Goal: Check status

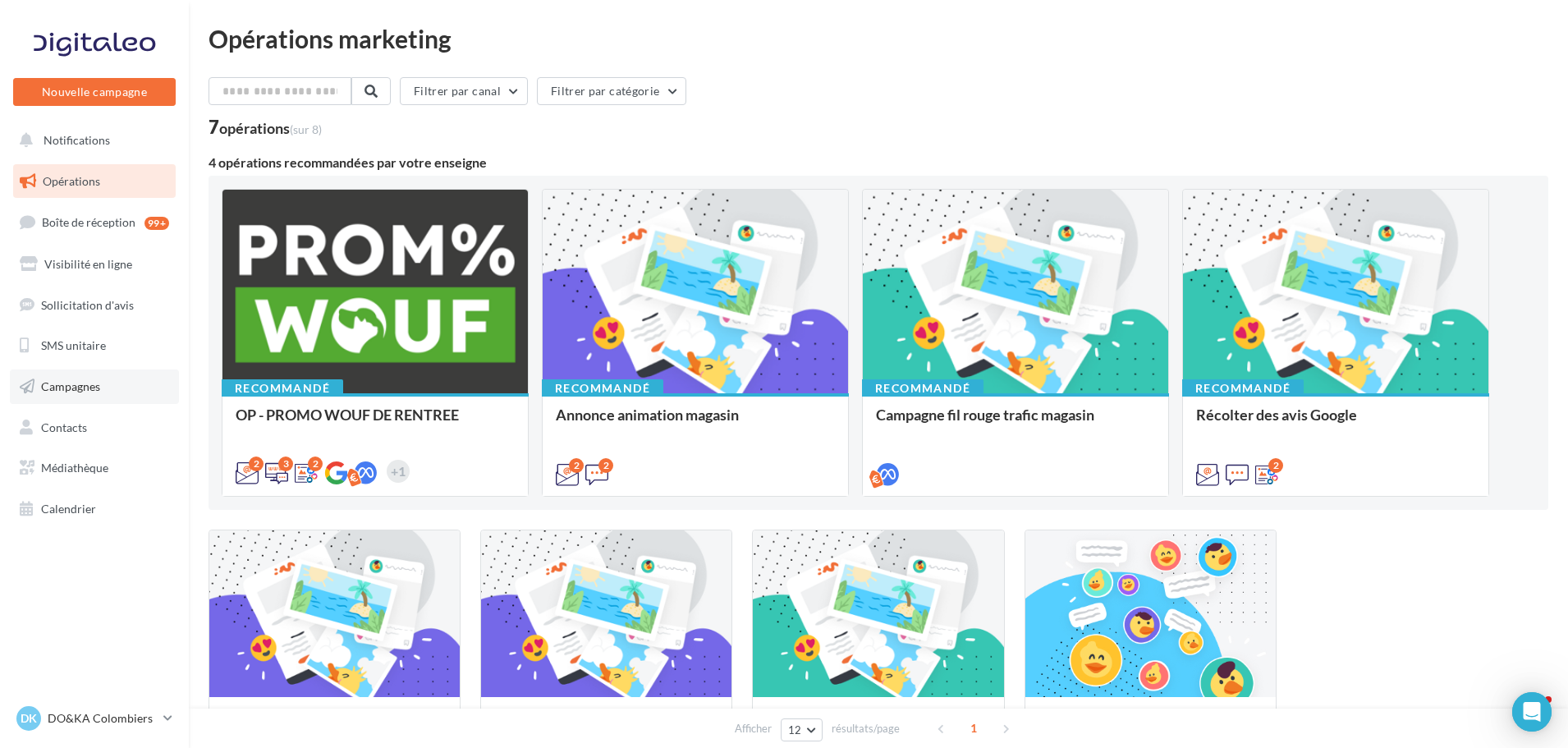
click at [86, 389] on span "Campagnes" at bounding box center [71, 386] width 59 height 14
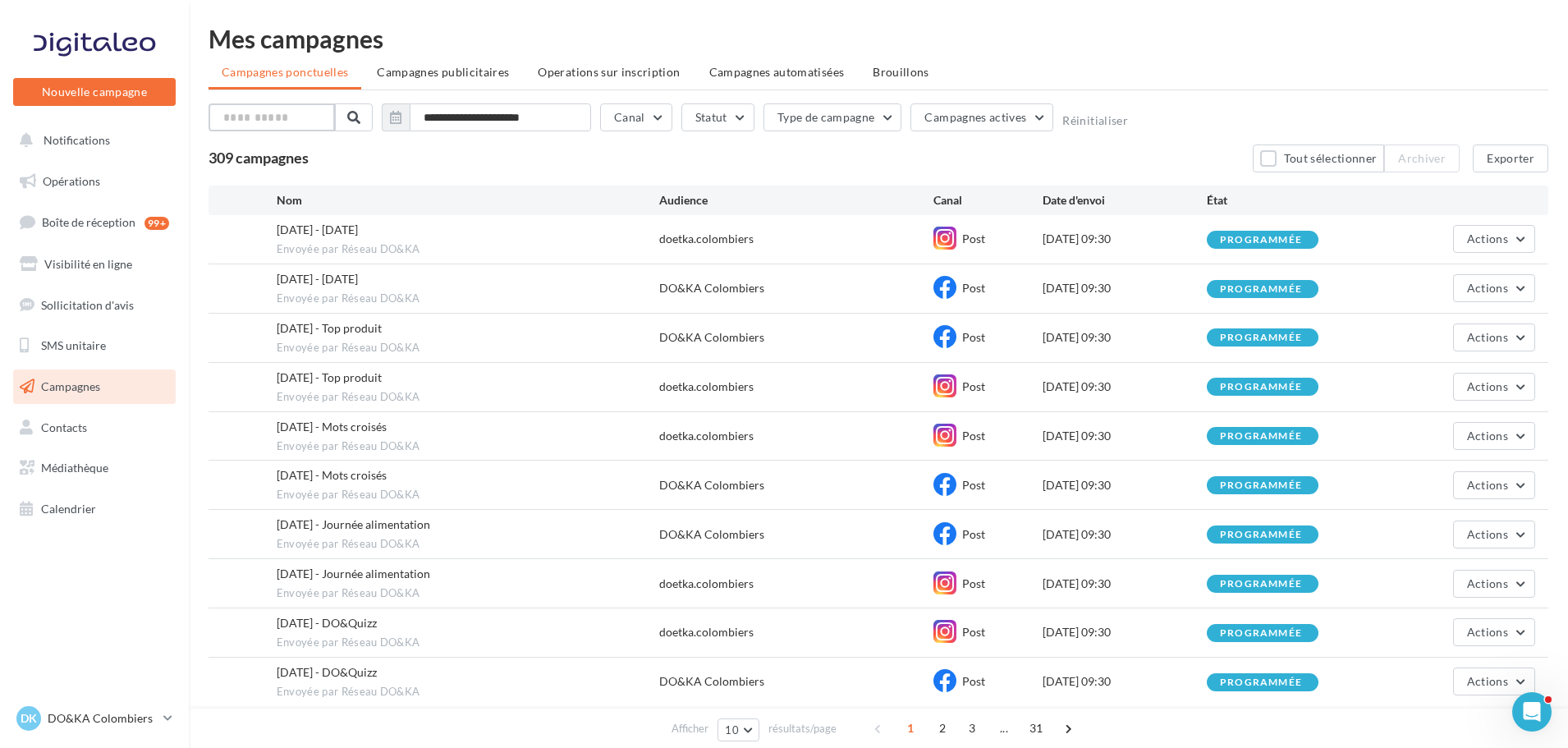
click at [294, 117] on input "text" at bounding box center [272, 118] width 126 height 28
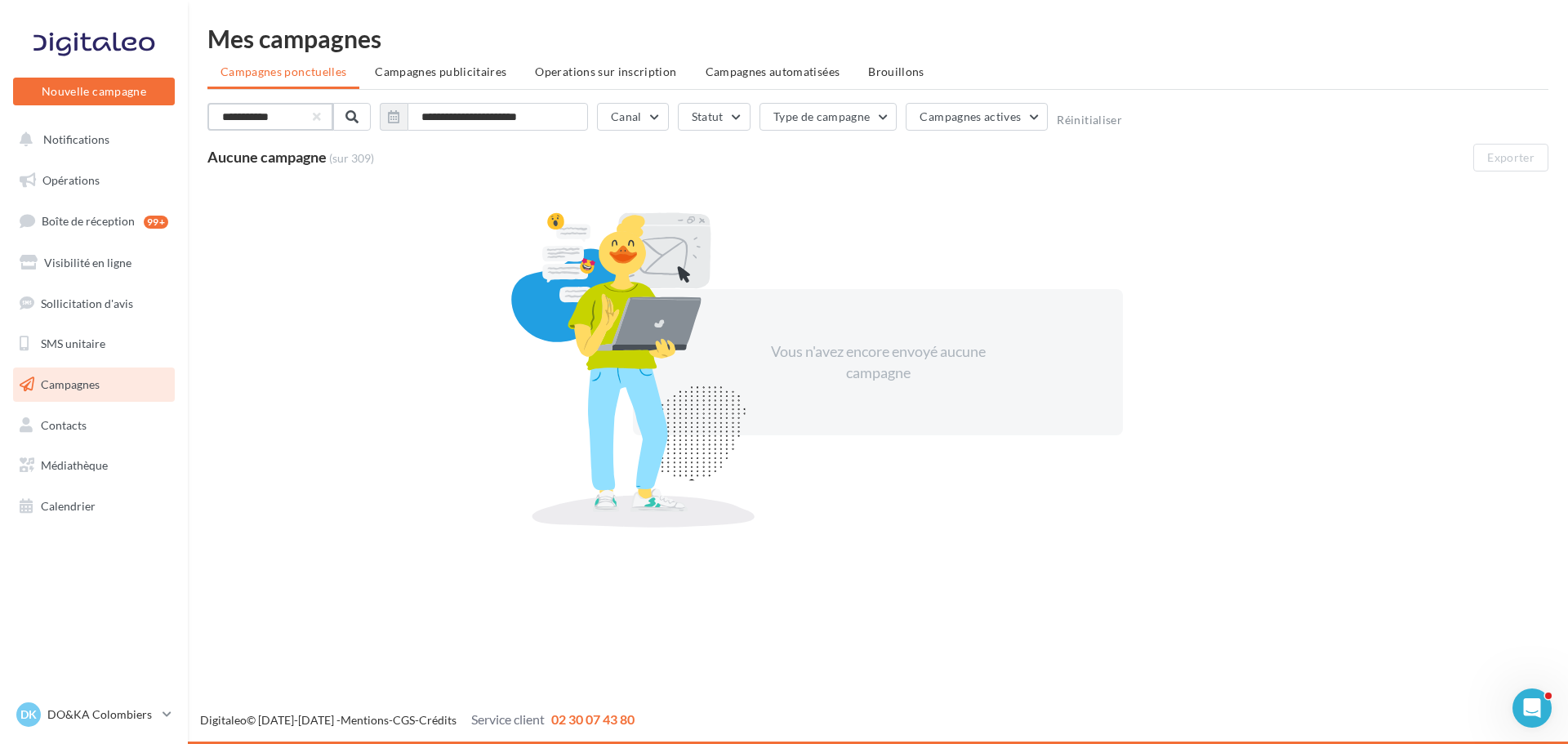
click at [273, 115] on input "**********" at bounding box center [270, 117] width 126 height 28
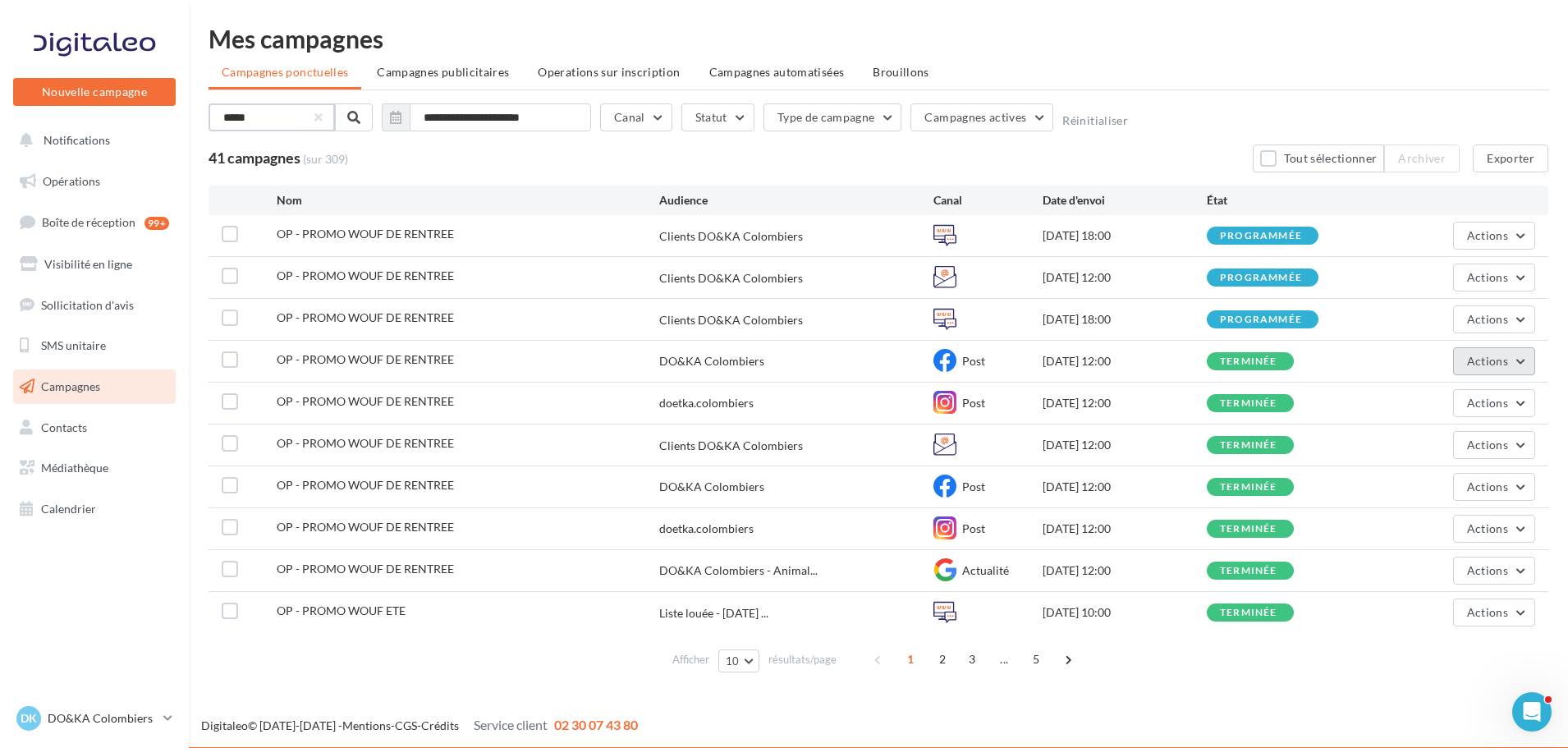
type input "*****"
click at [1521, 360] on button "Actions" at bounding box center [1494, 361] width 82 height 28
click at [1477, 403] on button "Voir les résultats" at bounding box center [1453, 399] width 164 height 42
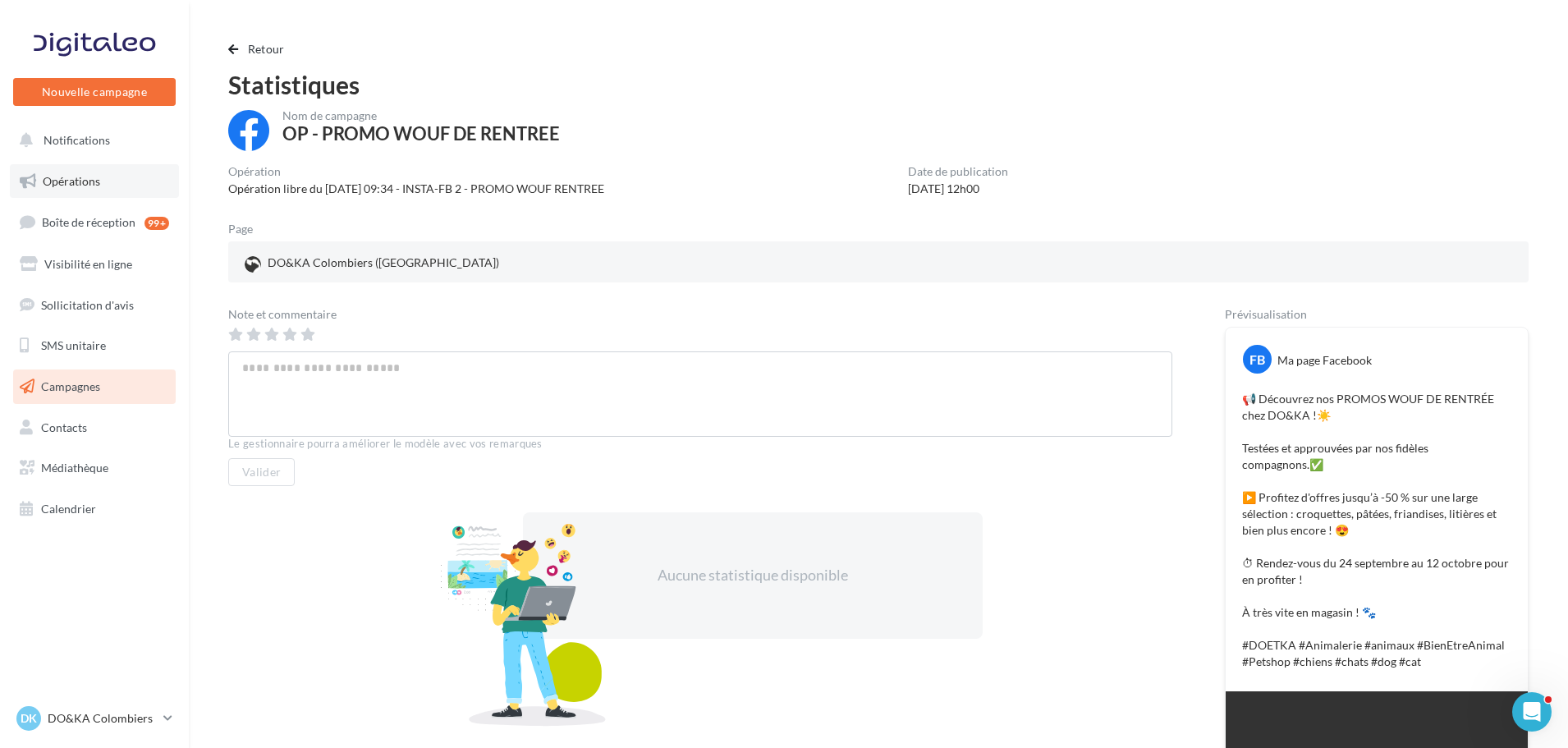
click at [108, 177] on link "Opérations" at bounding box center [93, 181] width 169 height 35
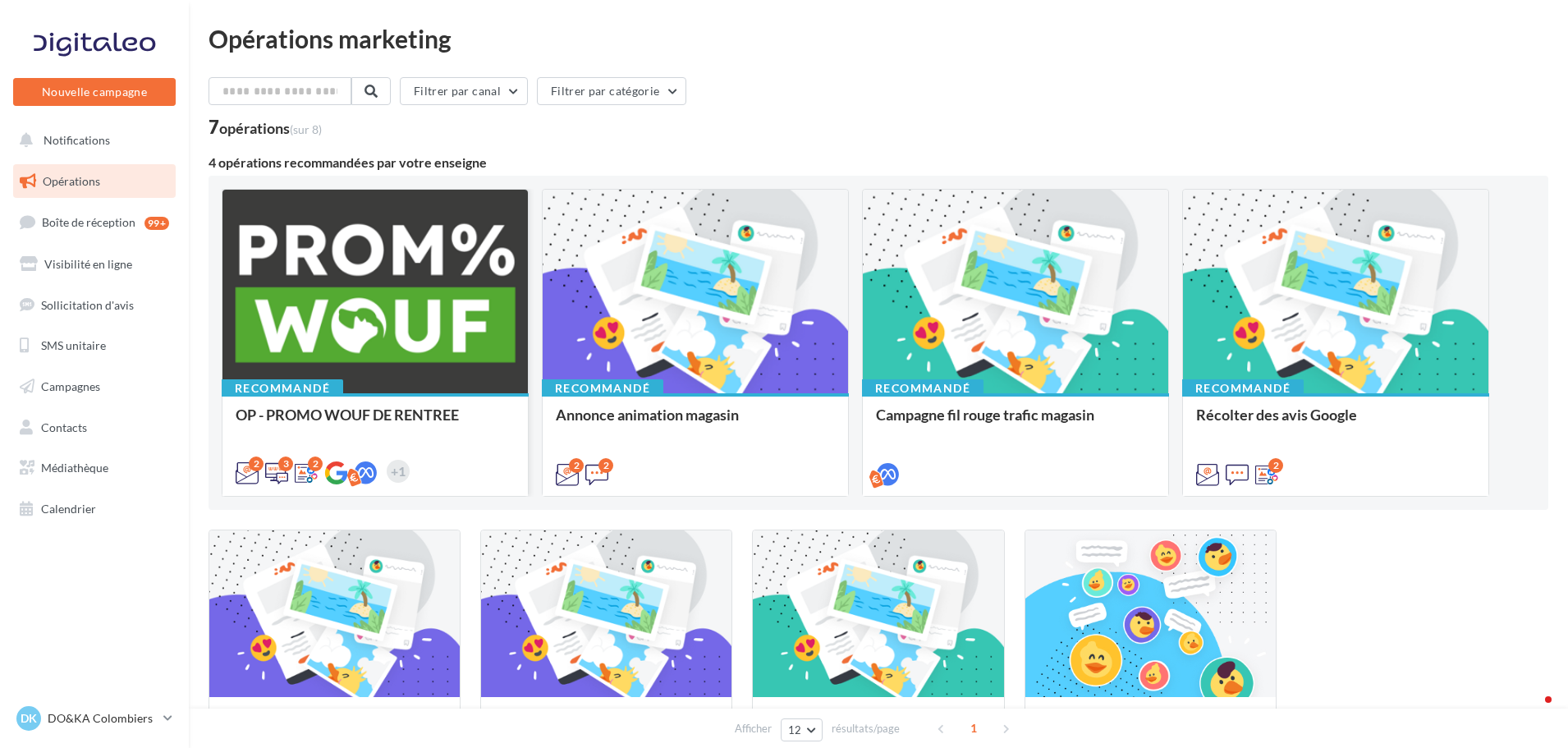
click at [362, 354] on div at bounding box center [375, 292] width 305 height 206
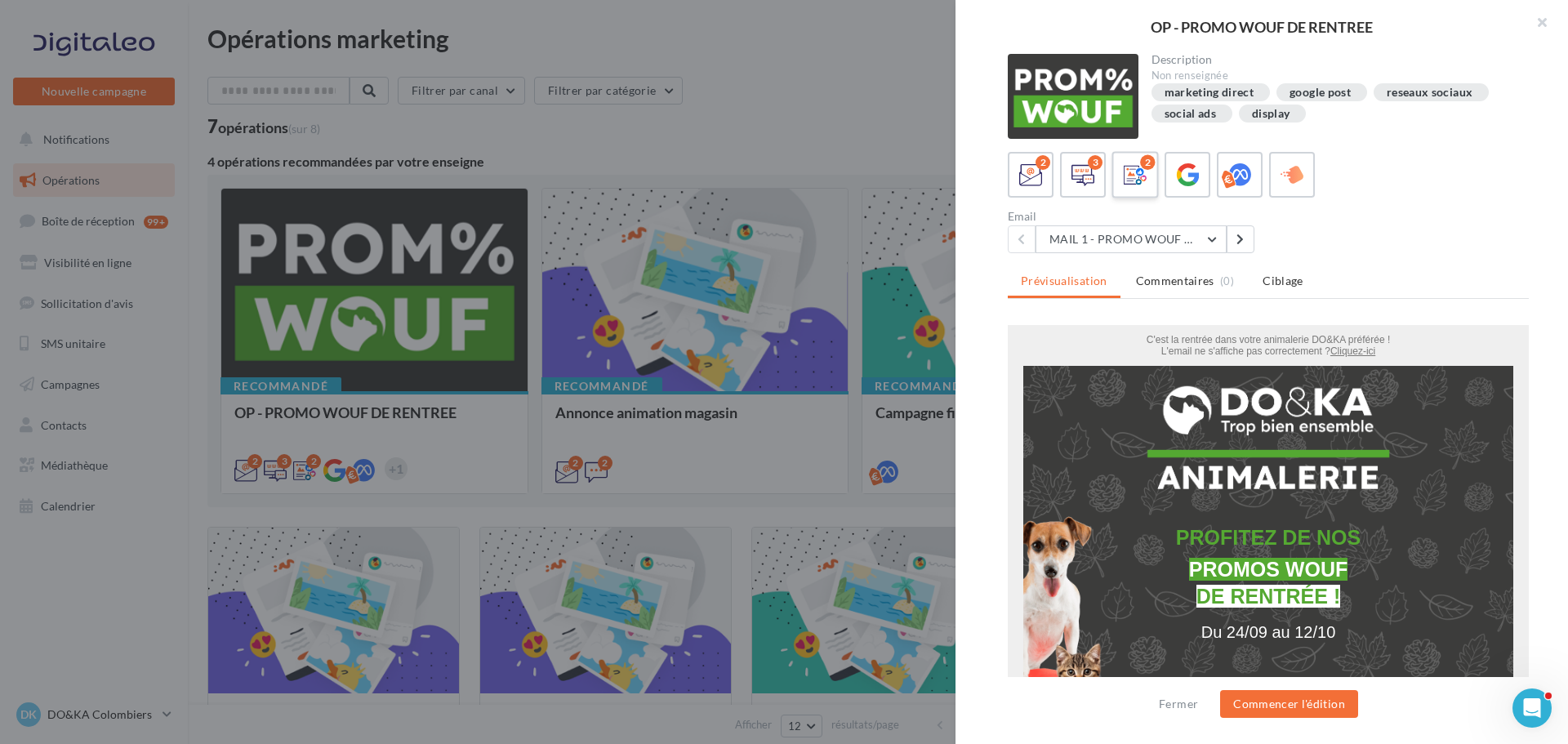
click at [1143, 175] on icon at bounding box center [1135, 175] width 23 height 23
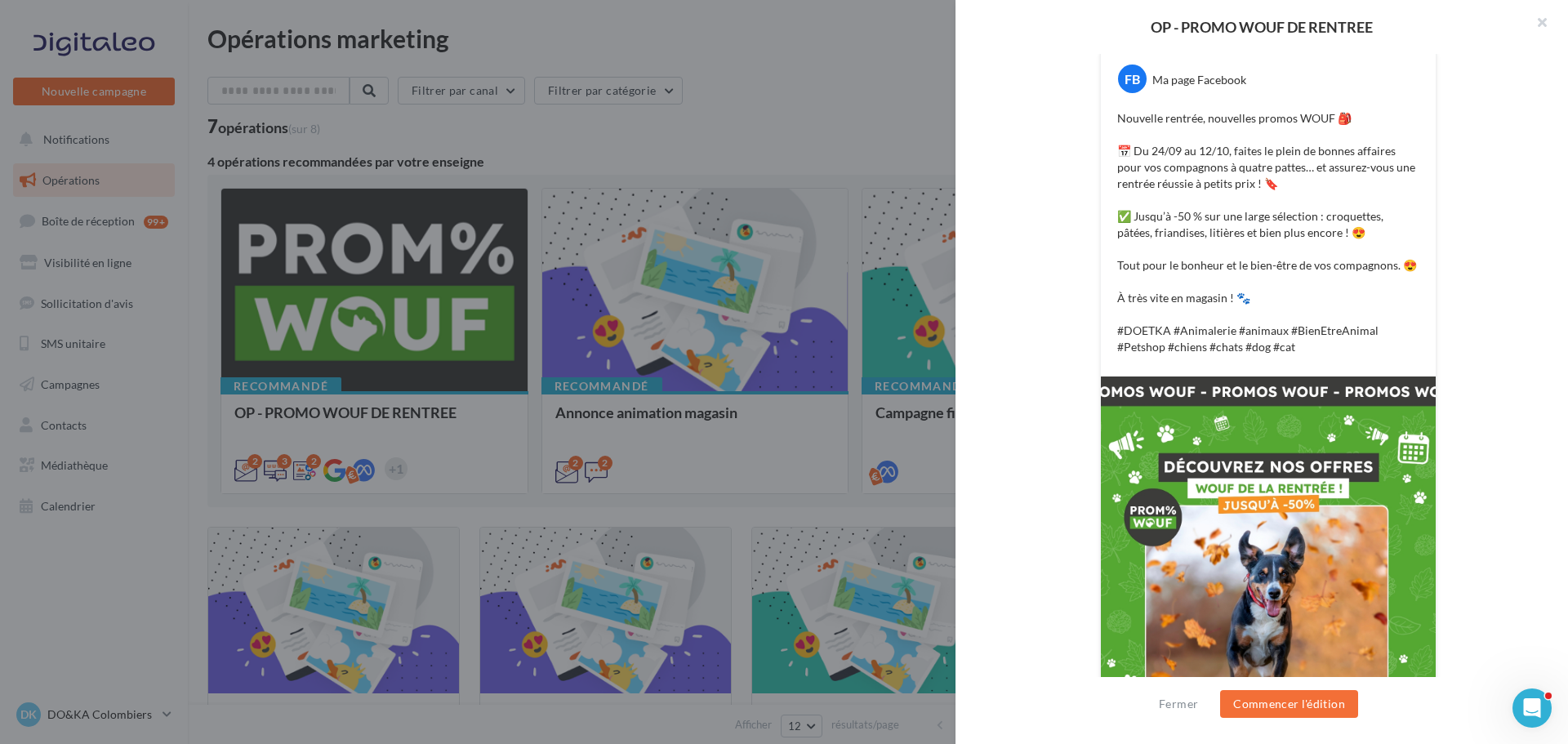
scroll to position [36, 0]
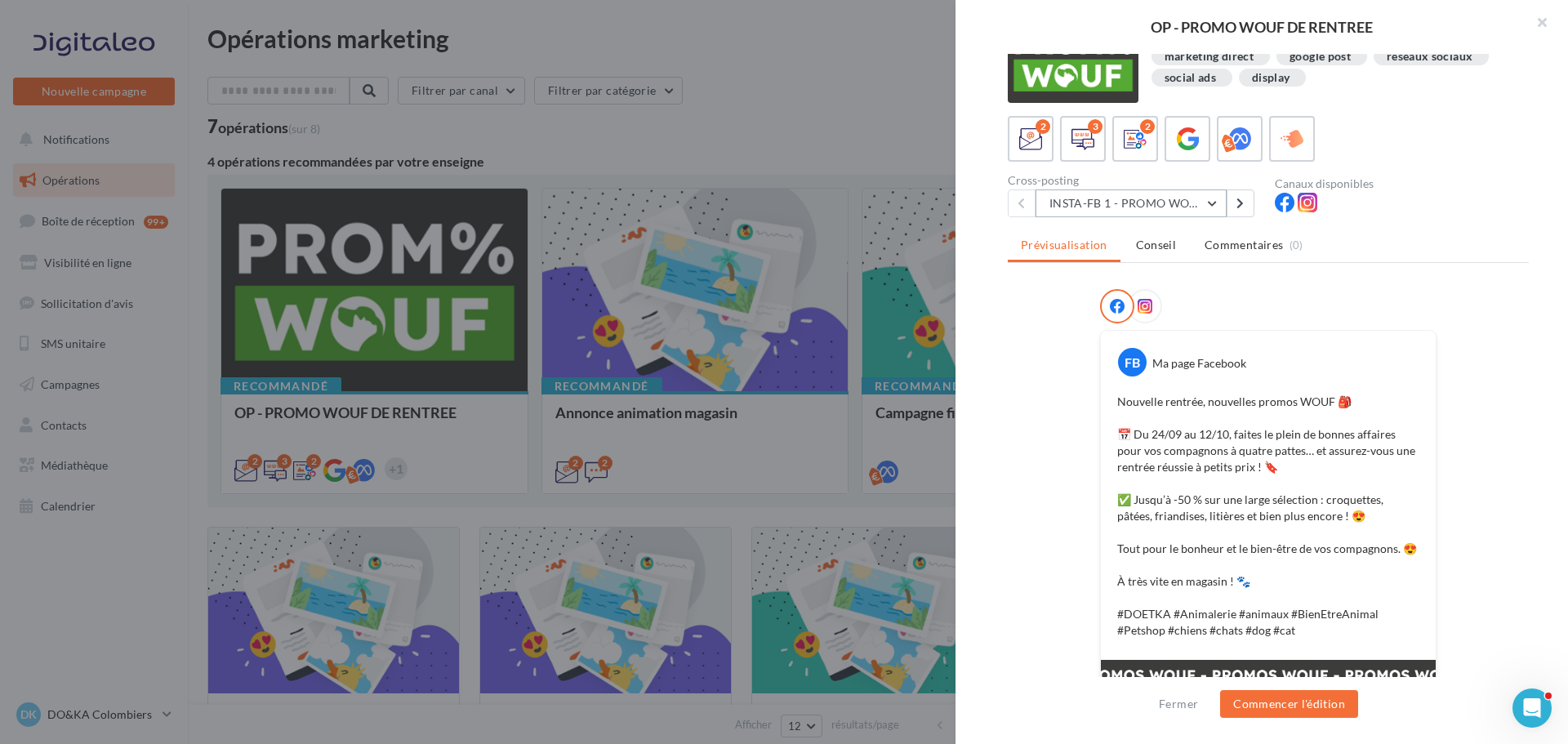
click at [1199, 205] on button "INSTA-FB 1 - PROMO WOUF RENTREE" at bounding box center [1131, 204] width 191 height 28
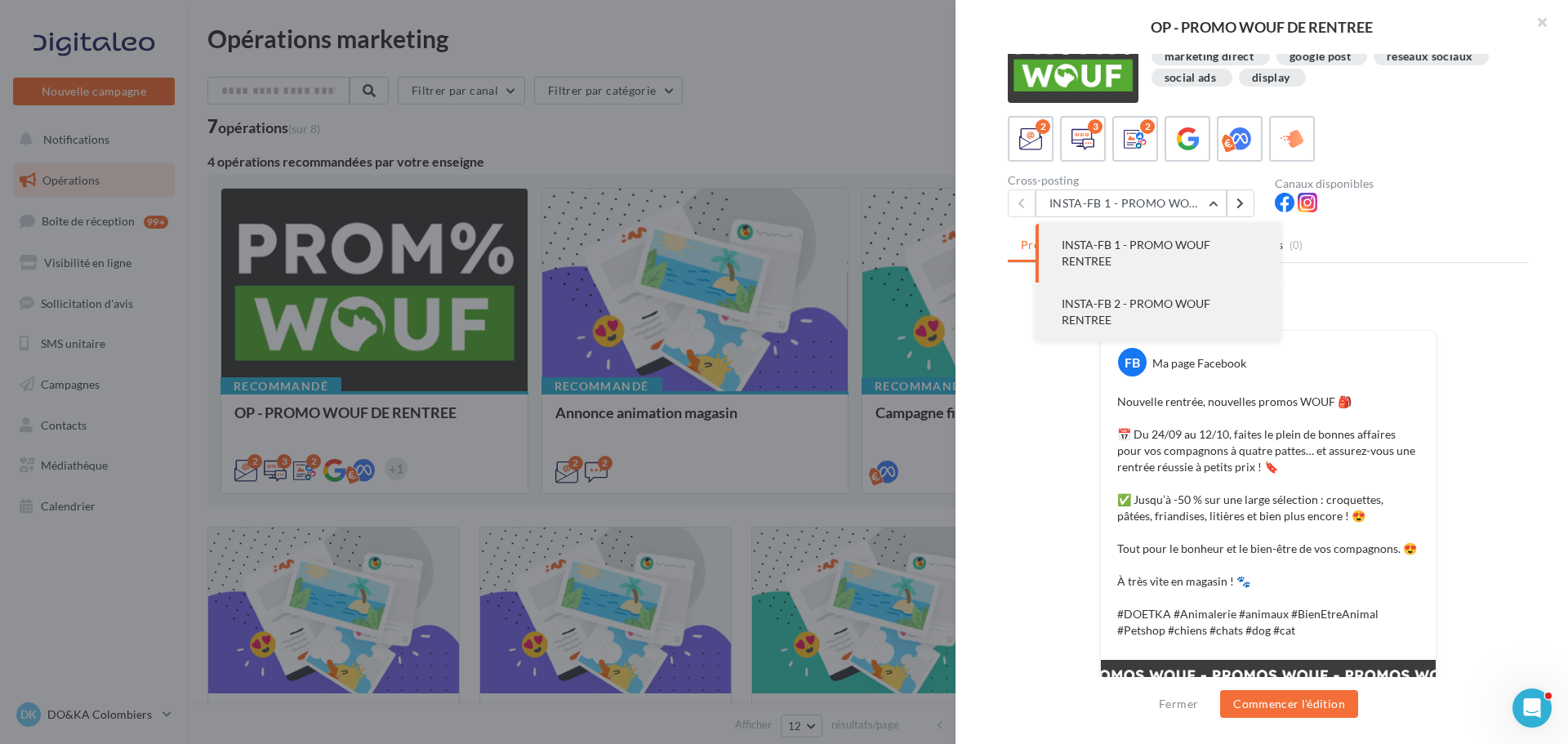
click at [1202, 308] on span "INSTA-FB 2 - PROMO WOUF RENTREE" at bounding box center [1136, 311] width 148 height 30
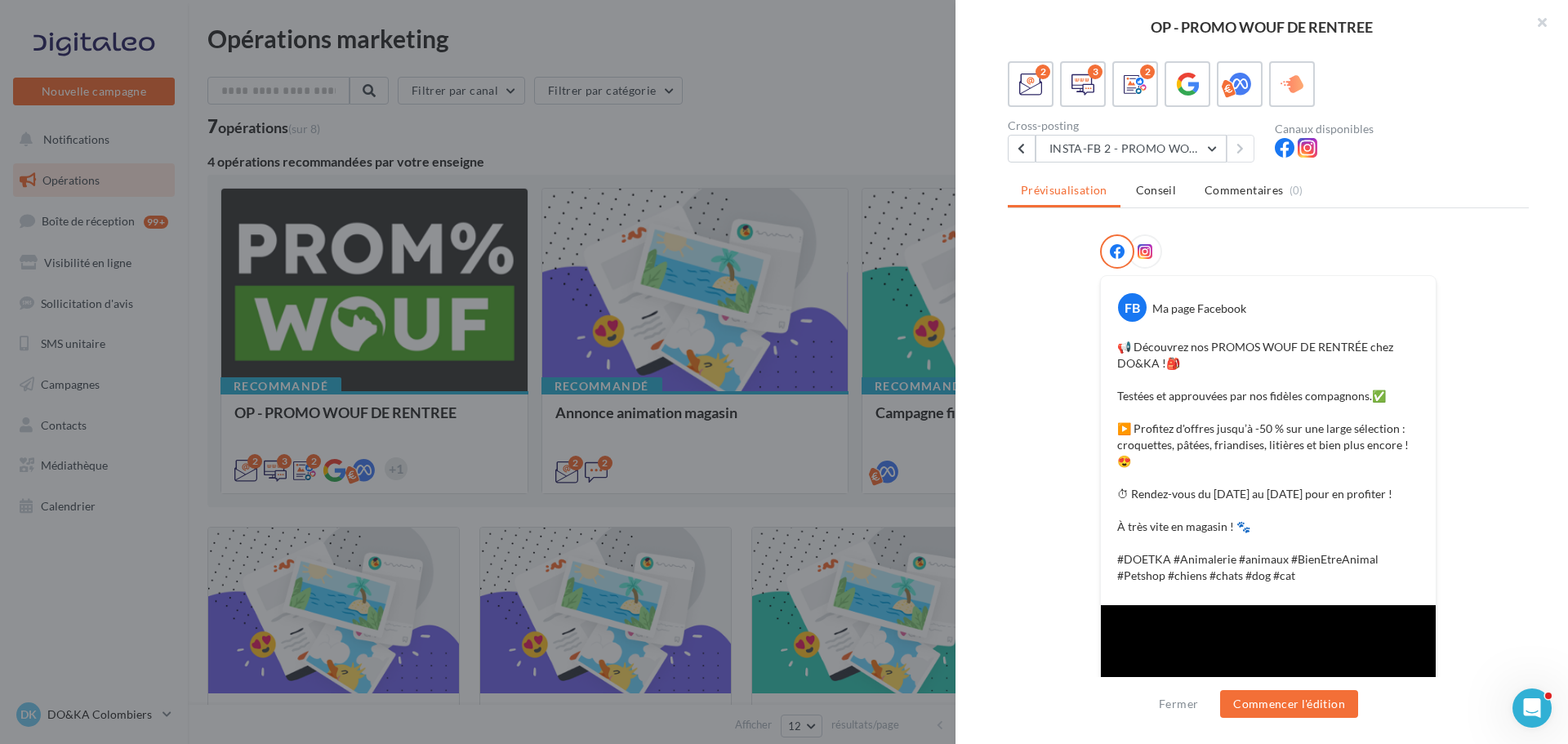
scroll to position [0, 0]
